Goal: Navigation & Orientation: Understand site structure

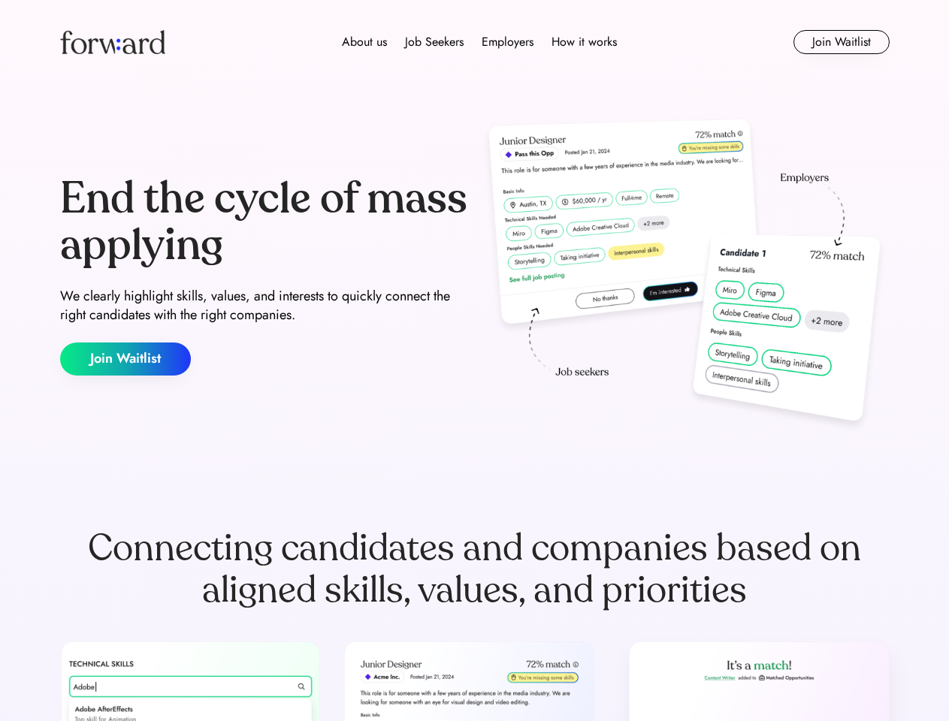
click at [474, 361] on div "End the cycle of mass applying We clearly highlight skills, values, and interes…" at bounding box center [474, 275] width 829 height 323
click at [475, 42] on div "About us Job Seekers Employers How it works" at bounding box center [479, 42] width 592 height 18
click at [113, 42] on img at bounding box center [112, 42] width 105 height 24
click at [479, 42] on div "About us Job Seekers Employers How it works" at bounding box center [479, 42] width 592 height 18
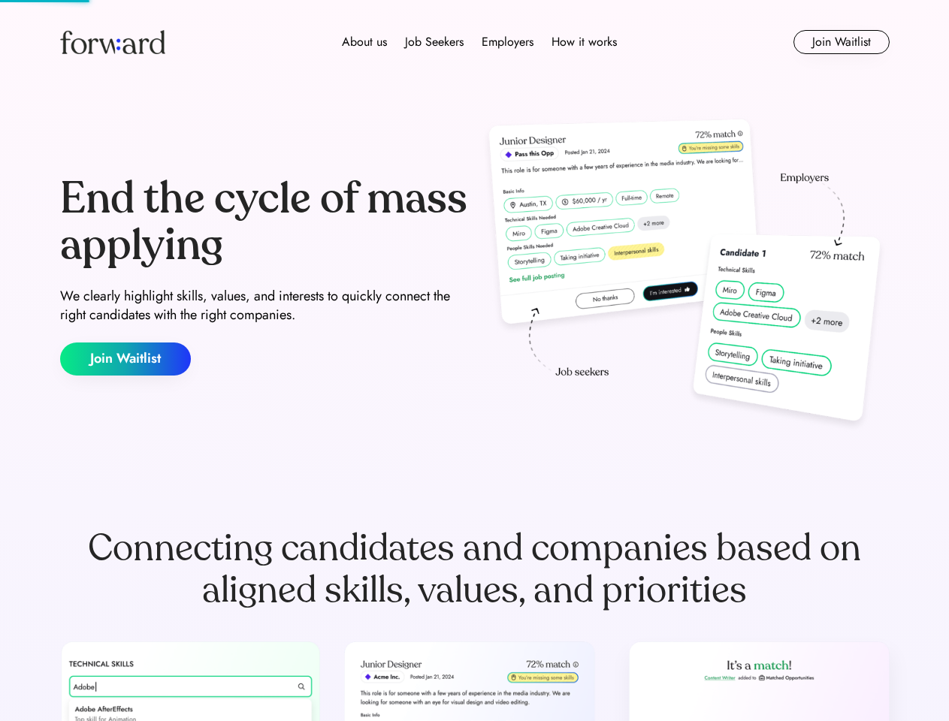
click at [364, 42] on div "About us" at bounding box center [364, 42] width 45 height 18
click at [434, 42] on div "Job Seekers" at bounding box center [434, 42] width 59 height 18
click at [507, 42] on div "Employers" at bounding box center [507, 42] width 52 height 18
click at [583, 42] on div "How it works" at bounding box center [583, 42] width 65 height 18
click at [841, 42] on button "Join Waitlist" at bounding box center [841, 42] width 96 height 24
